Goal: Complete application form: Complete application form

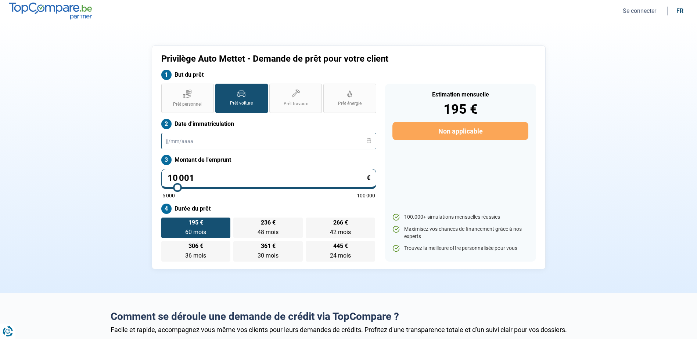
click at [208, 138] on input "text" at bounding box center [268, 141] width 215 height 17
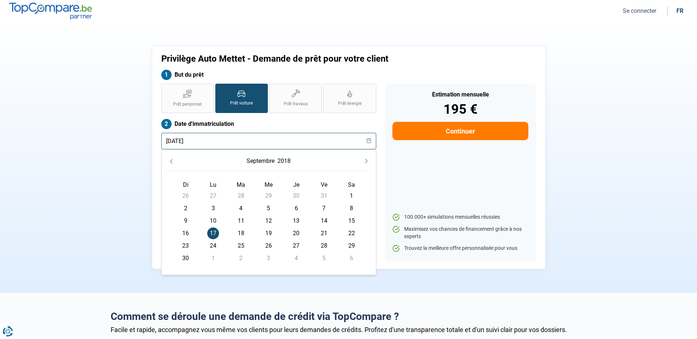
type input "[DATE]"
click at [215, 232] on span "17" at bounding box center [213, 234] width 12 height 12
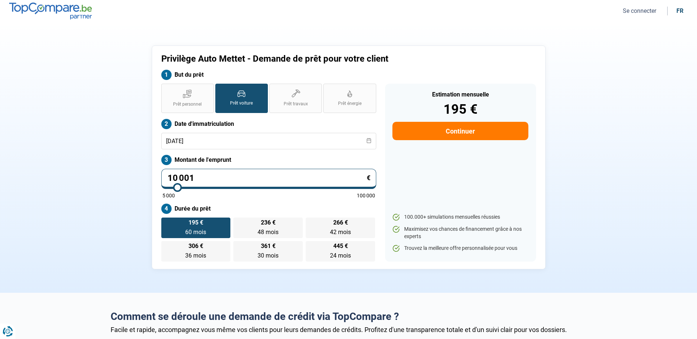
click at [177, 179] on input "10 001" at bounding box center [268, 179] width 215 height 20
type input "1 001"
type input "5000"
type input "11 001"
type input "11000"
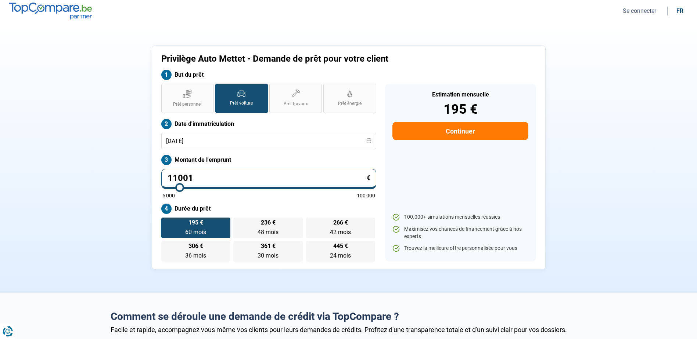
type input "1 101"
type input "5000"
type input "11 014"
type input "11000"
type input "1 101"
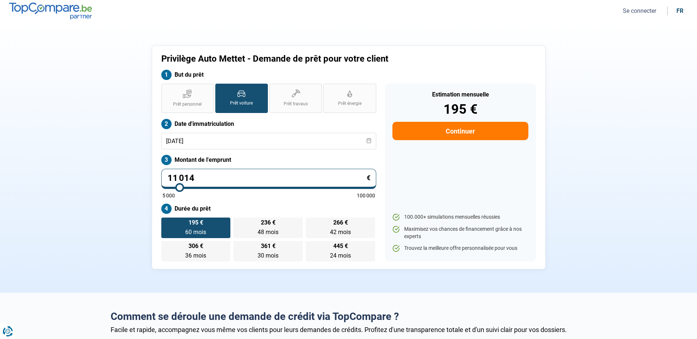
type input "5000"
type input "110"
type input "5000"
type input "11"
type input "5000"
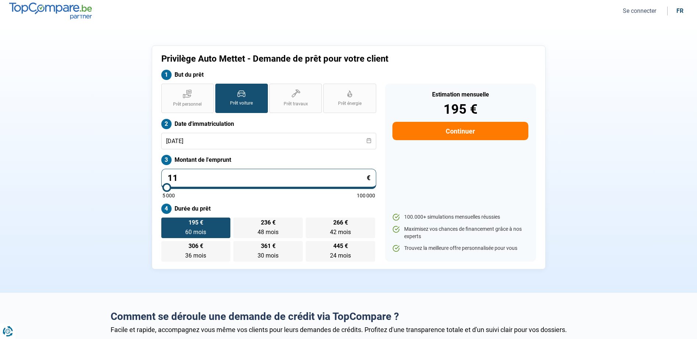
type input "114"
type input "5000"
type input "1 140"
type input "5000"
type input "11 400"
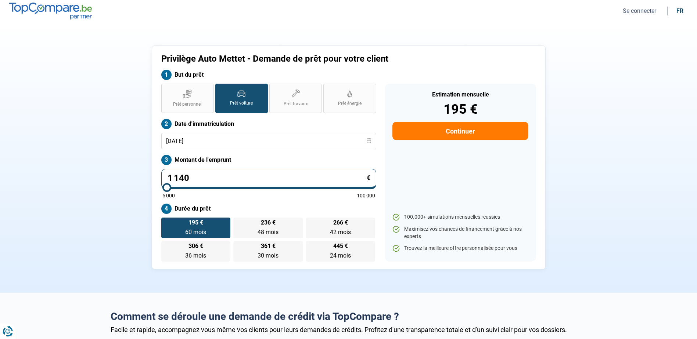
type input "11500"
type input "11 400"
type input "11500"
click at [220, 230] on label "195 € 60 mois 60 mois" at bounding box center [195, 228] width 69 height 21
click at [166, 223] on input "195 € 60 mois 60 mois" at bounding box center [163, 220] width 5 height 5
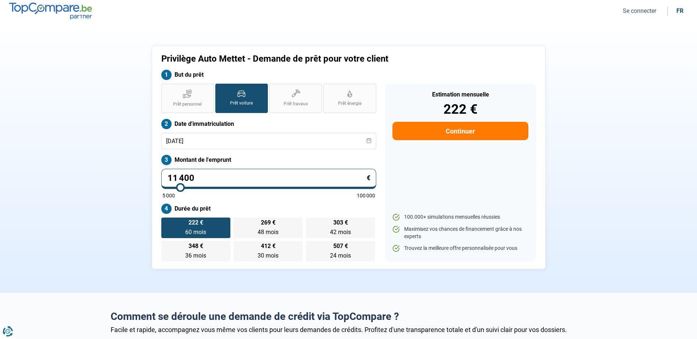
click at [436, 134] on button "Continuer" at bounding box center [460, 131] width 136 height 18
select select "32"
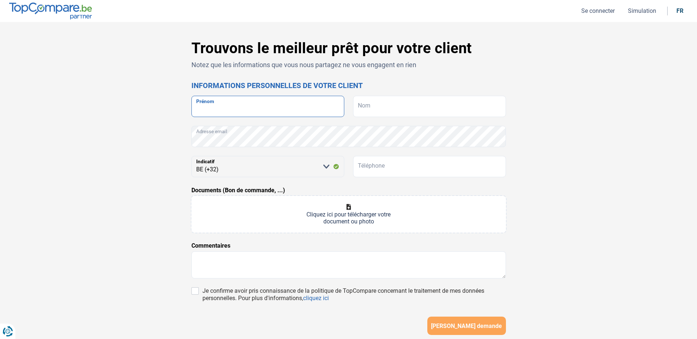
click at [284, 104] on input "Prénom" at bounding box center [267, 106] width 153 height 21
type input "[PERSON_NAME]"
type input "LAMBOT"
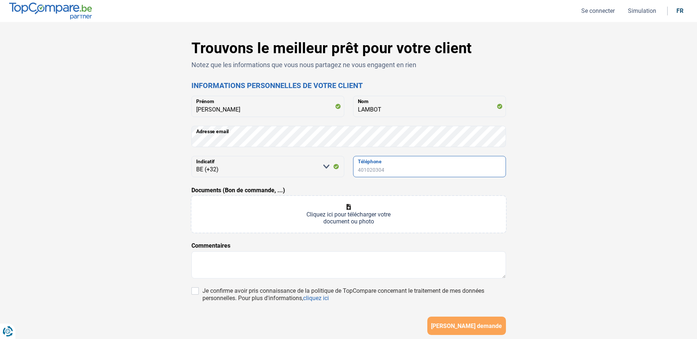
click at [364, 171] on input "Téléphone" at bounding box center [429, 166] width 153 height 21
type input "495791929"
click at [342, 211] on input "Documents (Bon de commande, ...)" at bounding box center [348, 214] width 314 height 37
click at [312, 268] on textarea at bounding box center [348, 265] width 314 height 27
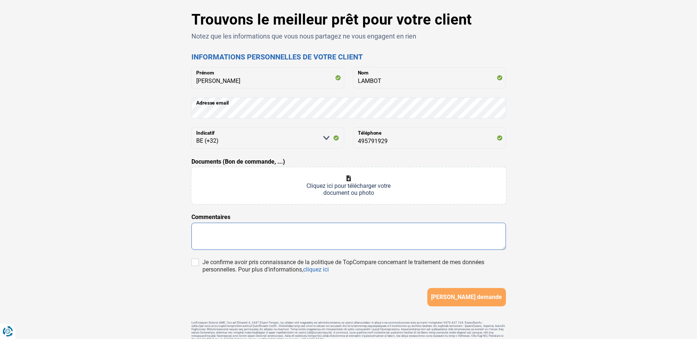
scroll to position [63, 0]
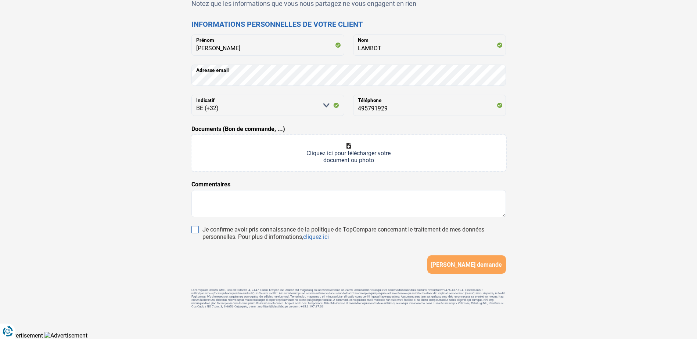
click at [195, 228] on input "Je confirme avoir pris connaissance de la politique de TopCompare concernant le…" at bounding box center [194, 229] width 7 height 7
checkbox input "true"
click at [450, 266] on span "[PERSON_NAME] demande" at bounding box center [466, 265] width 71 height 7
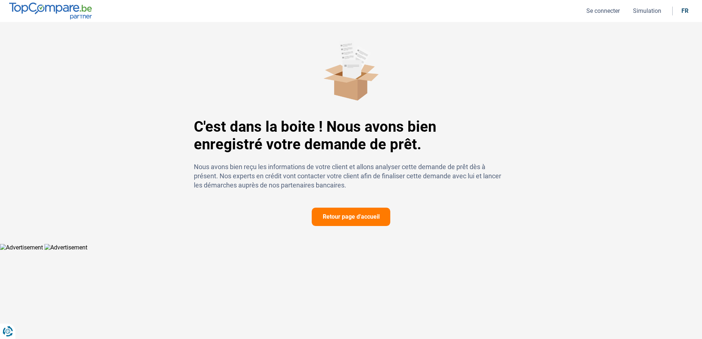
click at [364, 213] on button "Retour page d'accueil" at bounding box center [351, 217] width 79 height 18
